Goal: Information Seeking & Learning: Compare options

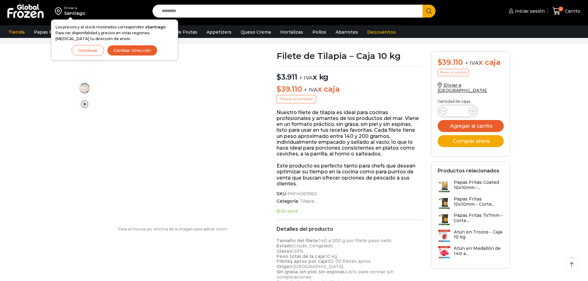
scroll to position [3, 0]
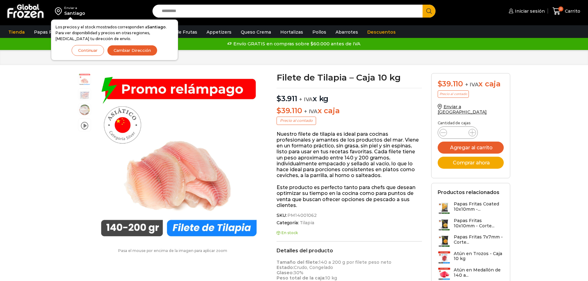
click at [124, 51] on button "Cambiar Dirección" at bounding box center [132, 50] width 50 height 11
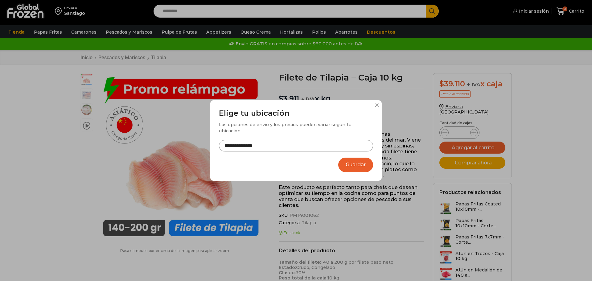
click at [309, 146] on input "**********" at bounding box center [296, 145] width 154 height 11
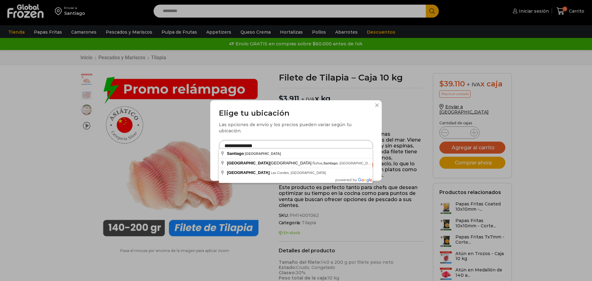
click at [309, 146] on input "**********" at bounding box center [296, 145] width 154 height 11
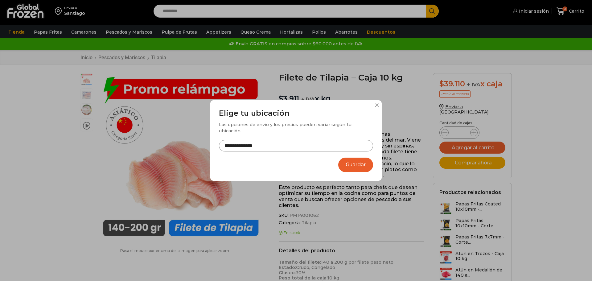
click at [262, 141] on input "**********" at bounding box center [296, 145] width 154 height 11
drag, startPoint x: 263, startPoint y: 141, endPoint x: 215, endPoint y: 147, distance: 48.8
click at [215, 147] on div "**********" at bounding box center [296, 140] width 172 height 81
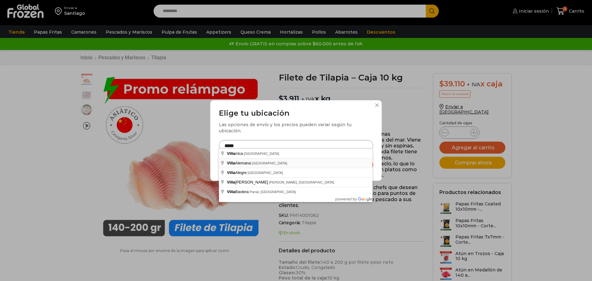
type input "**********"
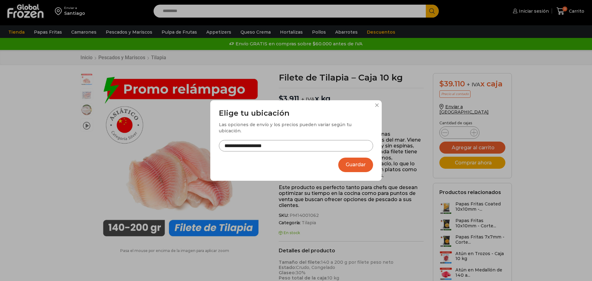
click at [348, 163] on button "Guardar" at bounding box center [355, 165] width 35 height 14
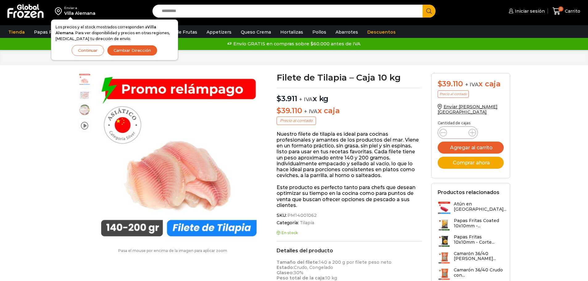
click at [89, 52] on button "Continuar" at bounding box center [88, 50] width 32 height 11
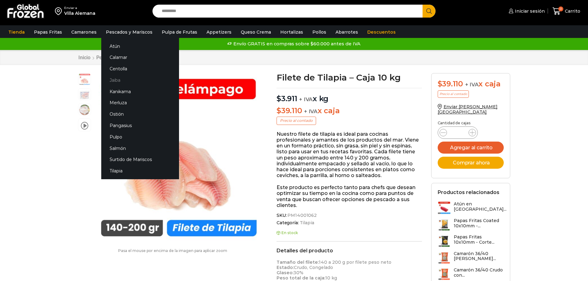
click at [118, 77] on link "Jaiba" at bounding box center [140, 79] width 78 height 11
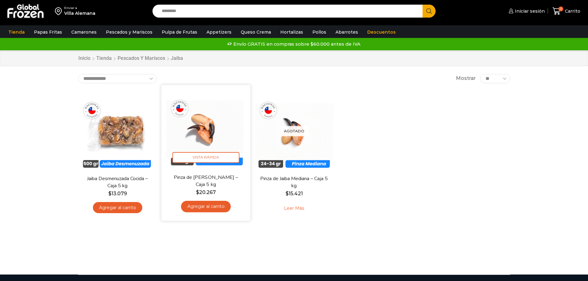
click at [212, 129] on img at bounding box center [206, 129] width 80 height 80
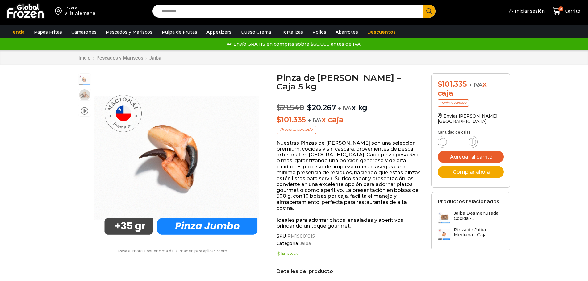
scroll to position [0, 0]
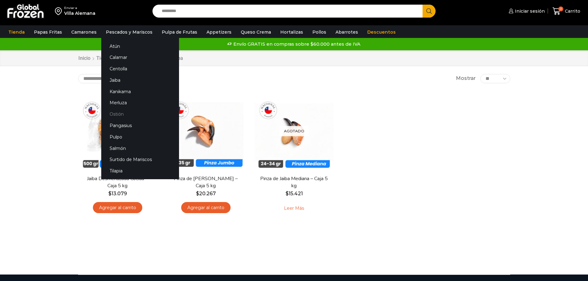
click at [118, 111] on link "Ostión" at bounding box center [140, 114] width 78 height 11
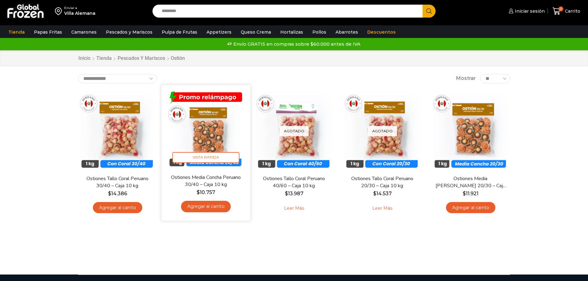
click at [226, 128] on img at bounding box center [206, 129] width 80 height 80
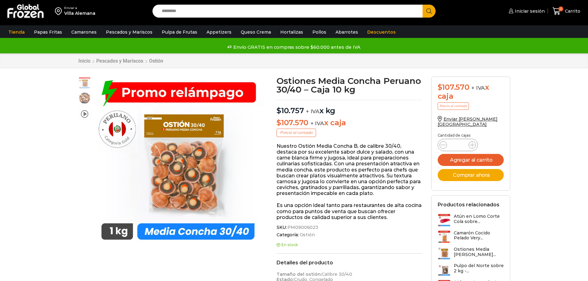
scroll to position [0, 0]
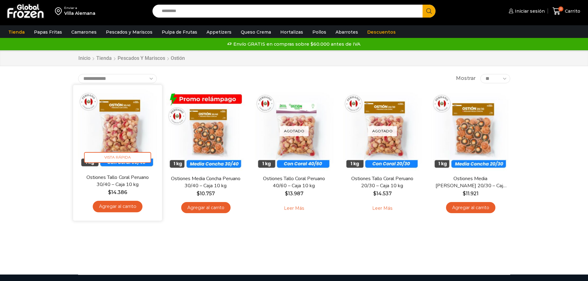
click at [121, 139] on img at bounding box center [118, 129] width 80 height 80
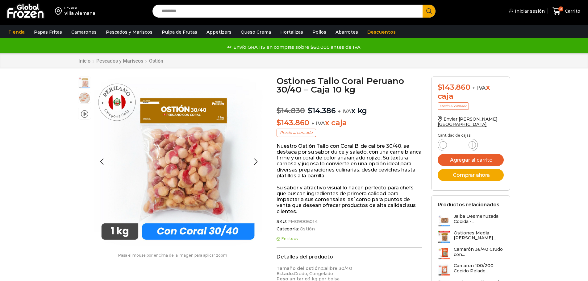
scroll to position [0, 0]
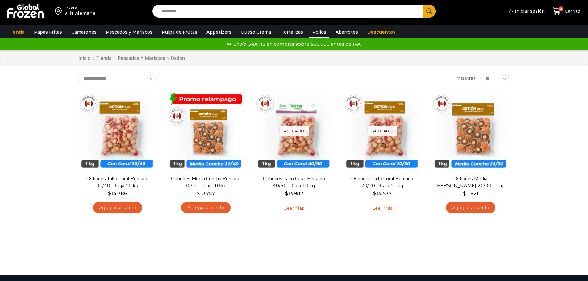
click at [309, 31] on link "Pollos" at bounding box center [319, 32] width 20 height 12
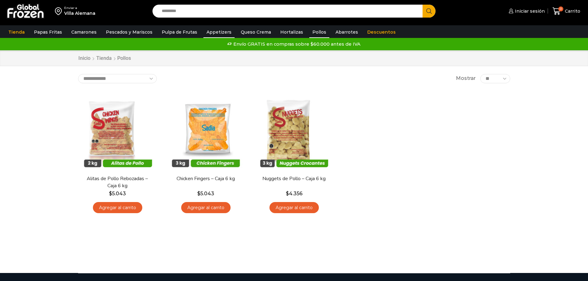
click at [221, 35] on link "Appetizers" at bounding box center [218, 32] width 31 height 12
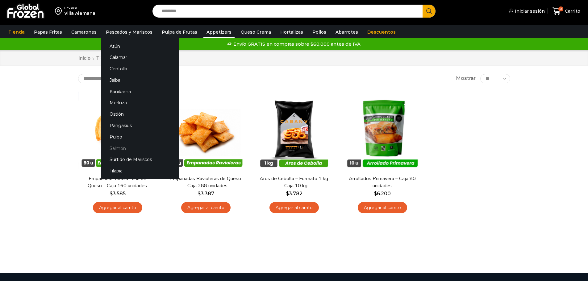
click at [123, 147] on link "Salmón" at bounding box center [140, 148] width 78 height 11
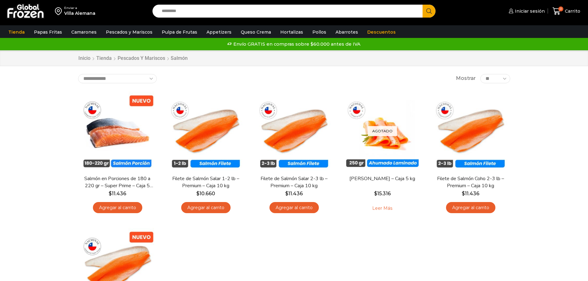
drag, startPoint x: 570, startPoint y: 74, endPoint x: 574, endPoint y: 87, distance: 13.2
click at [574, 87] on div "Enviar a Villa Alemana Search input Search Iniciar sesión" at bounding box center [294, 204] width 588 height 409
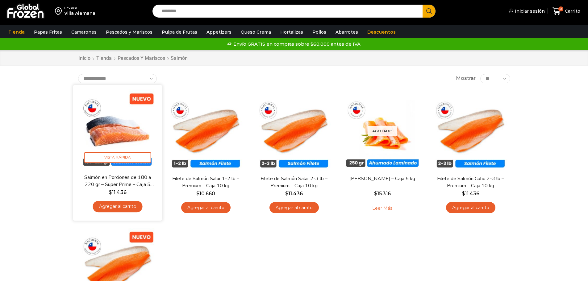
click at [117, 138] on img at bounding box center [118, 129] width 80 height 80
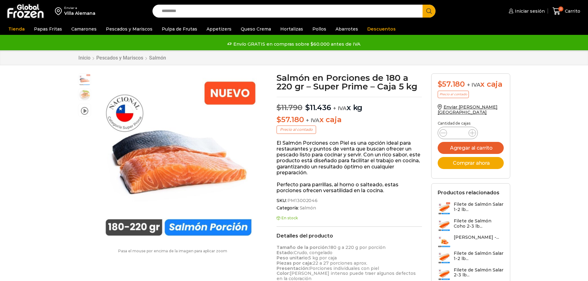
scroll to position [0, 0]
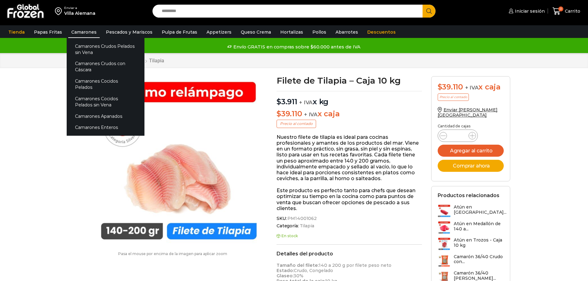
click at [77, 35] on link "Camarones" at bounding box center [83, 32] width 31 height 12
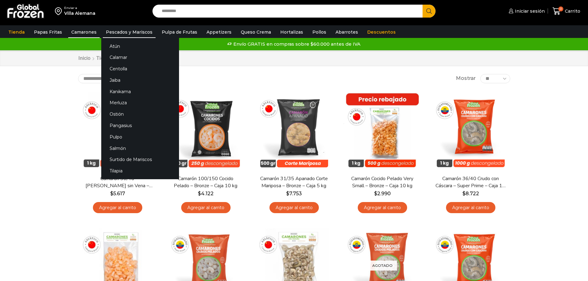
click at [136, 30] on link "Pescados y Mariscos" at bounding box center [129, 32] width 53 height 12
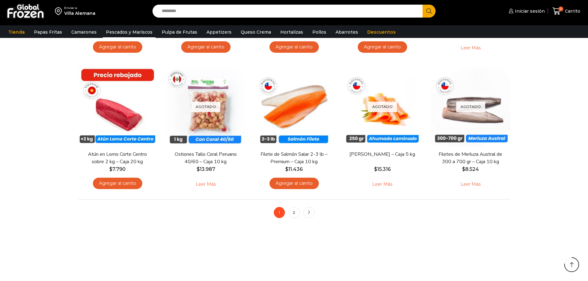
scroll to position [435, 0]
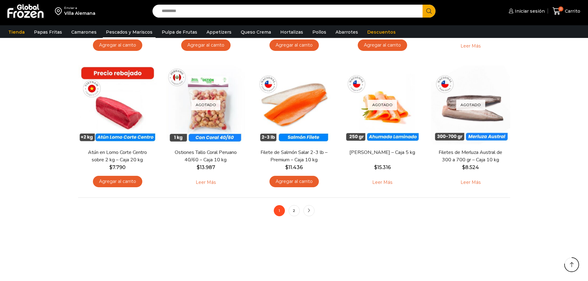
click at [300, 213] on ul "1 2 next" at bounding box center [294, 210] width 41 height 11
click at [297, 213] on link "2" at bounding box center [293, 210] width 11 height 11
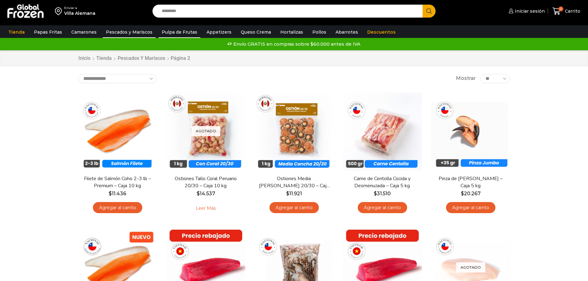
click at [184, 35] on link "Pulpa de Frutas" at bounding box center [180, 32] width 42 height 12
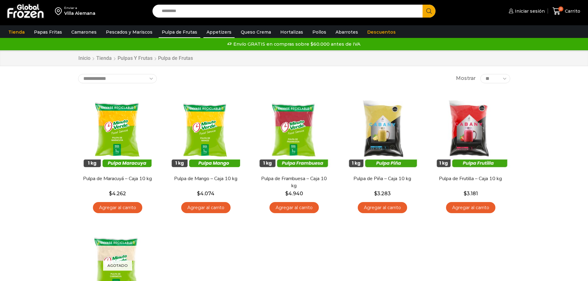
click at [208, 35] on link "Appetizers" at bounding box center [218, 32] width 31 height 12
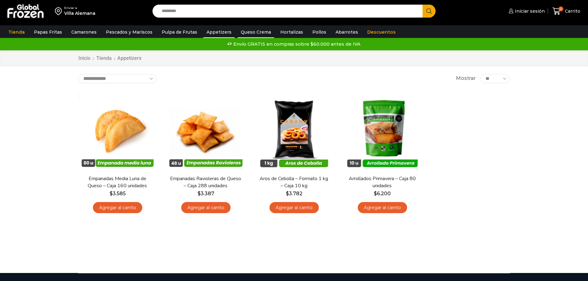
click at [240, 32] on link "Queso Crema" at bounding box center [256, 32] width 36 height 12
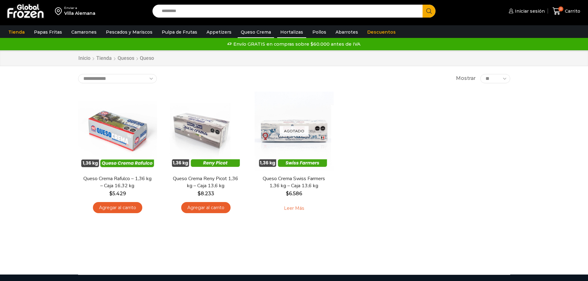
click at [277, 30] on link "Hortalizas" at bounding box center [291, 32] width 29 height 12
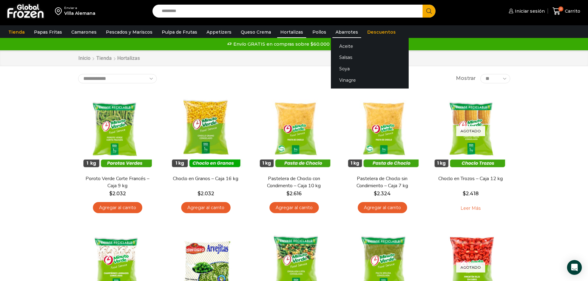
click at [342, 35] on link "Abarrotes" at bounding box center [346, 32] width 29 height 12
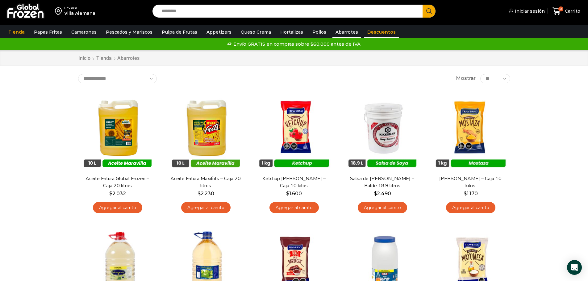
click at [372, 34] on link "Descuentos" at bounding box center [381, 32] width 35 height 12
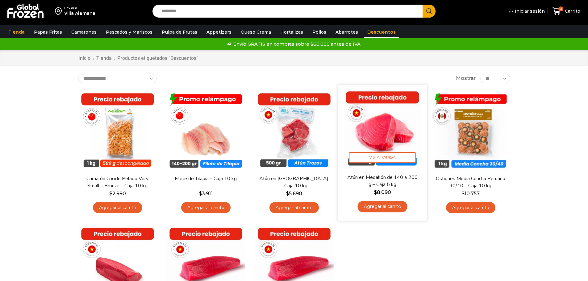
click at [387, 137] on img at bounding box center [382, 129] width 80 height 80
